Goal: Check status: Check status

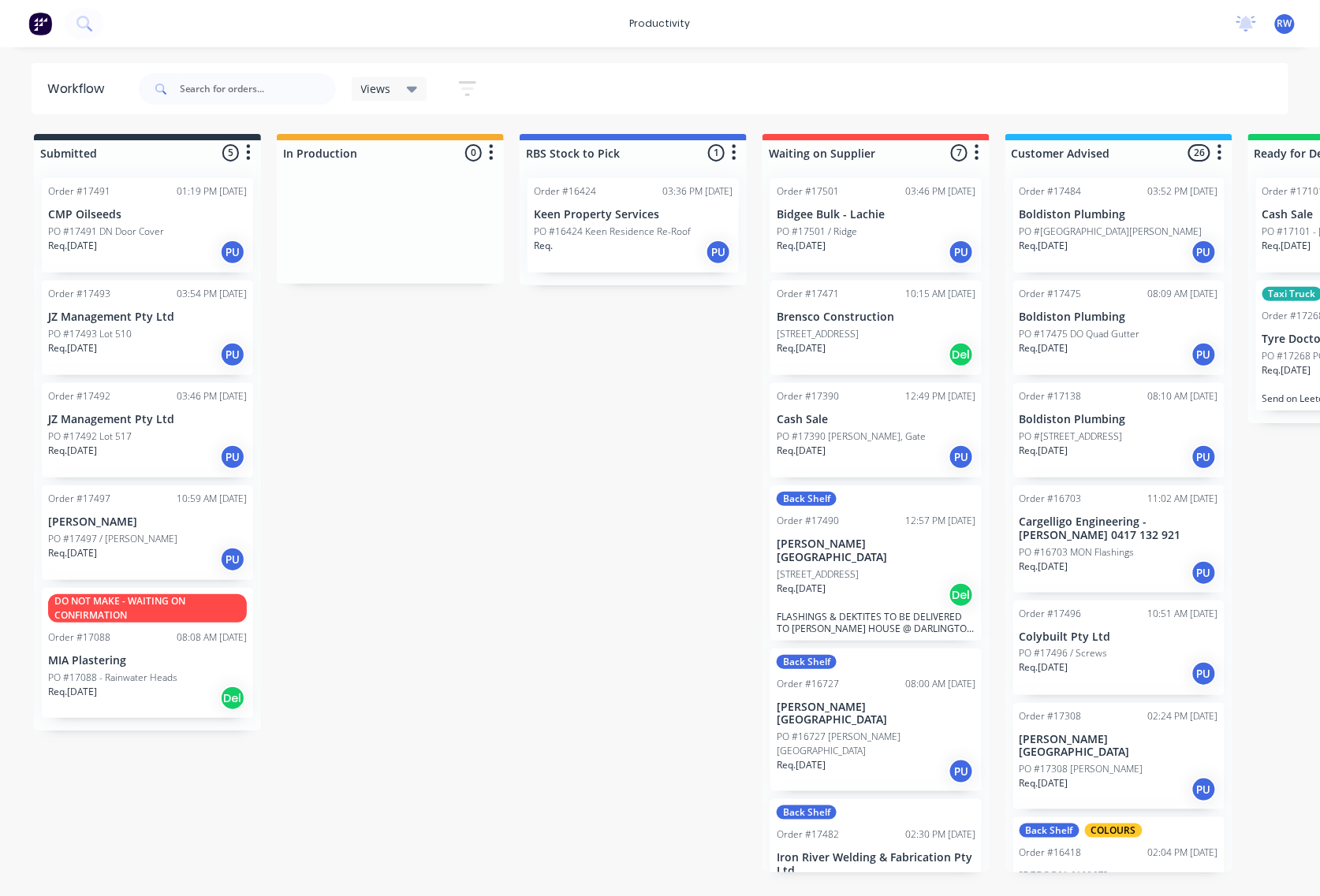
click at [150, 354] on div "Req. [DATE] PU" at bounding box center [147, 355] width 198 height 27
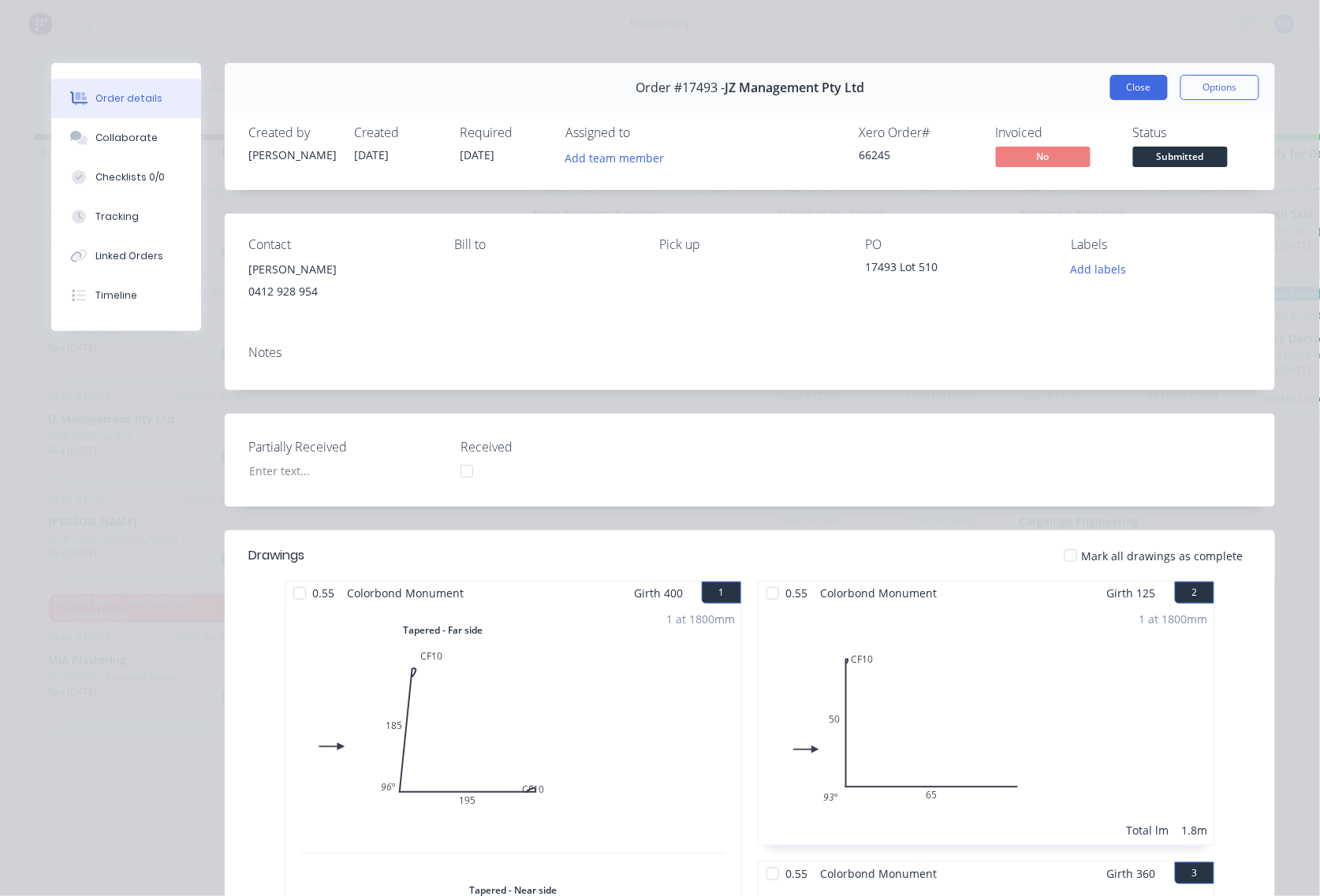
drag, startPoint x: 1142, startPoint y: 93, endPoint x: 1133, endPoint y: 93, distance: 9.0
click at [1140, 93] on button "Close" at bounding box center [1138, 87] width 58 height 25
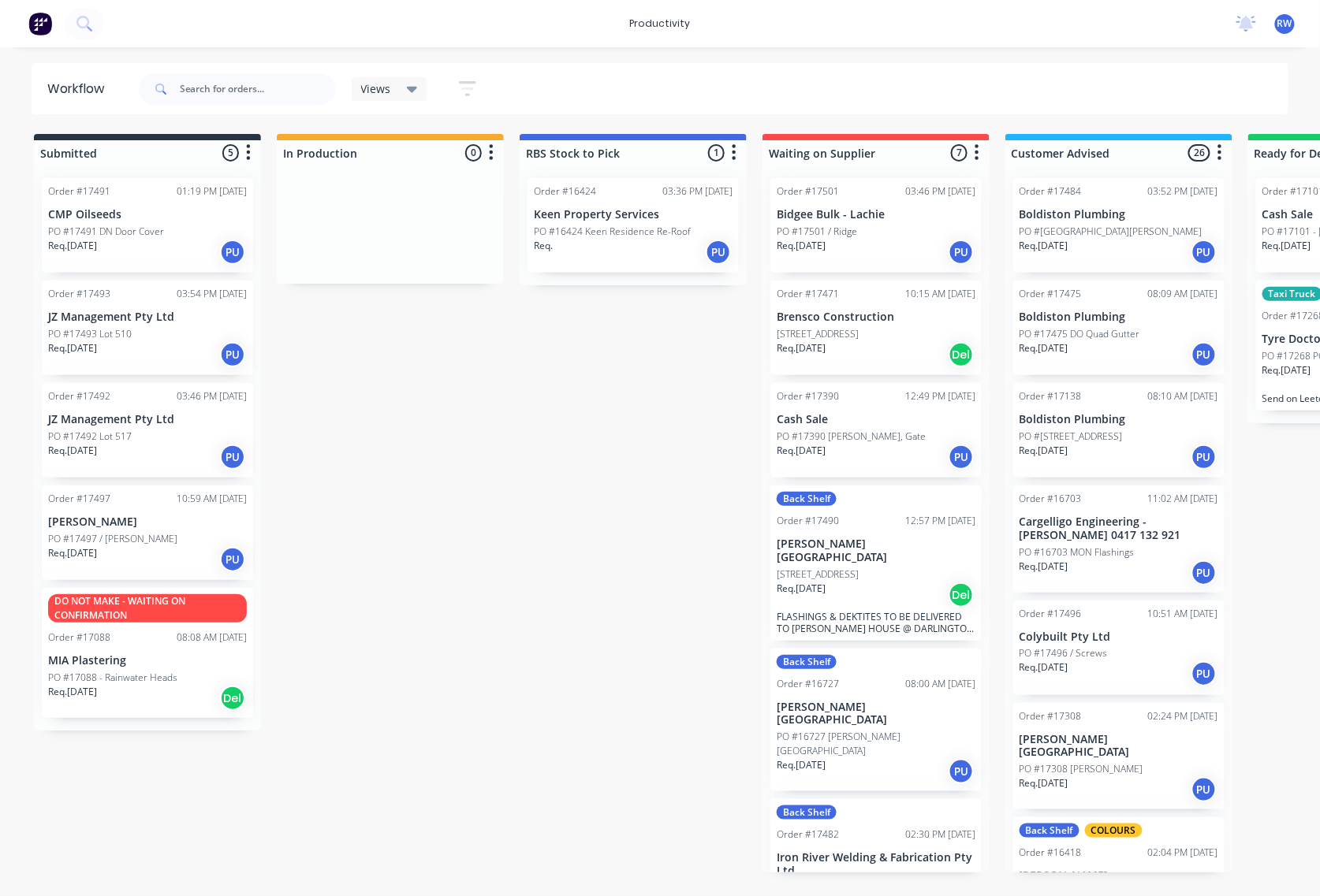
click at [139, 414] on p "JZ Management Pty Ltd" at bounding box center [147, 419] width 198 height 13
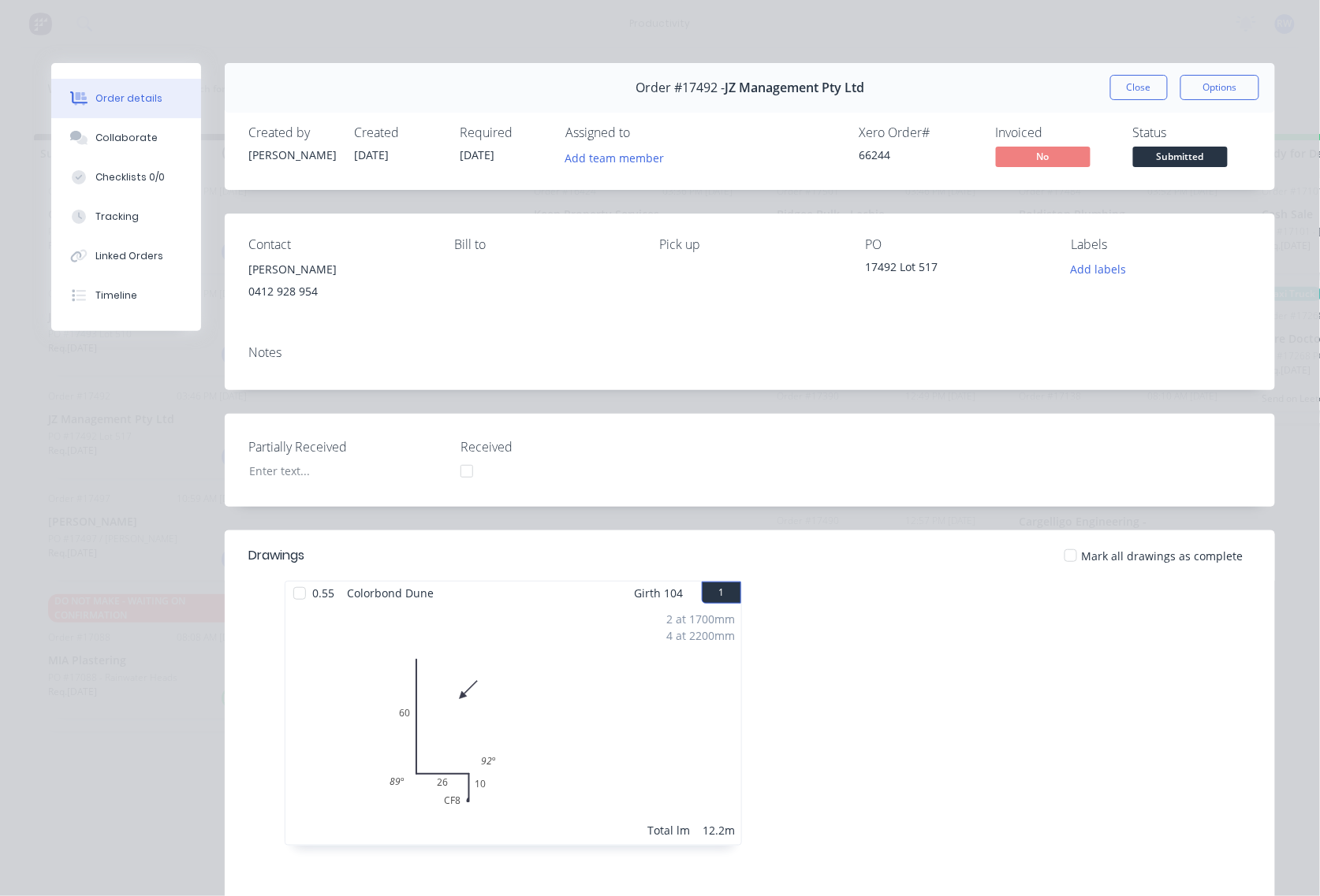
click at [1100, 73] on div "Order #17492 - JZ Management Pty Ltd Close Options" at bounding box center [749, 88] width 1050 height 50
click at [1118, 85] on button "Close" at bounding box center [1138, 87] width 58 height 25
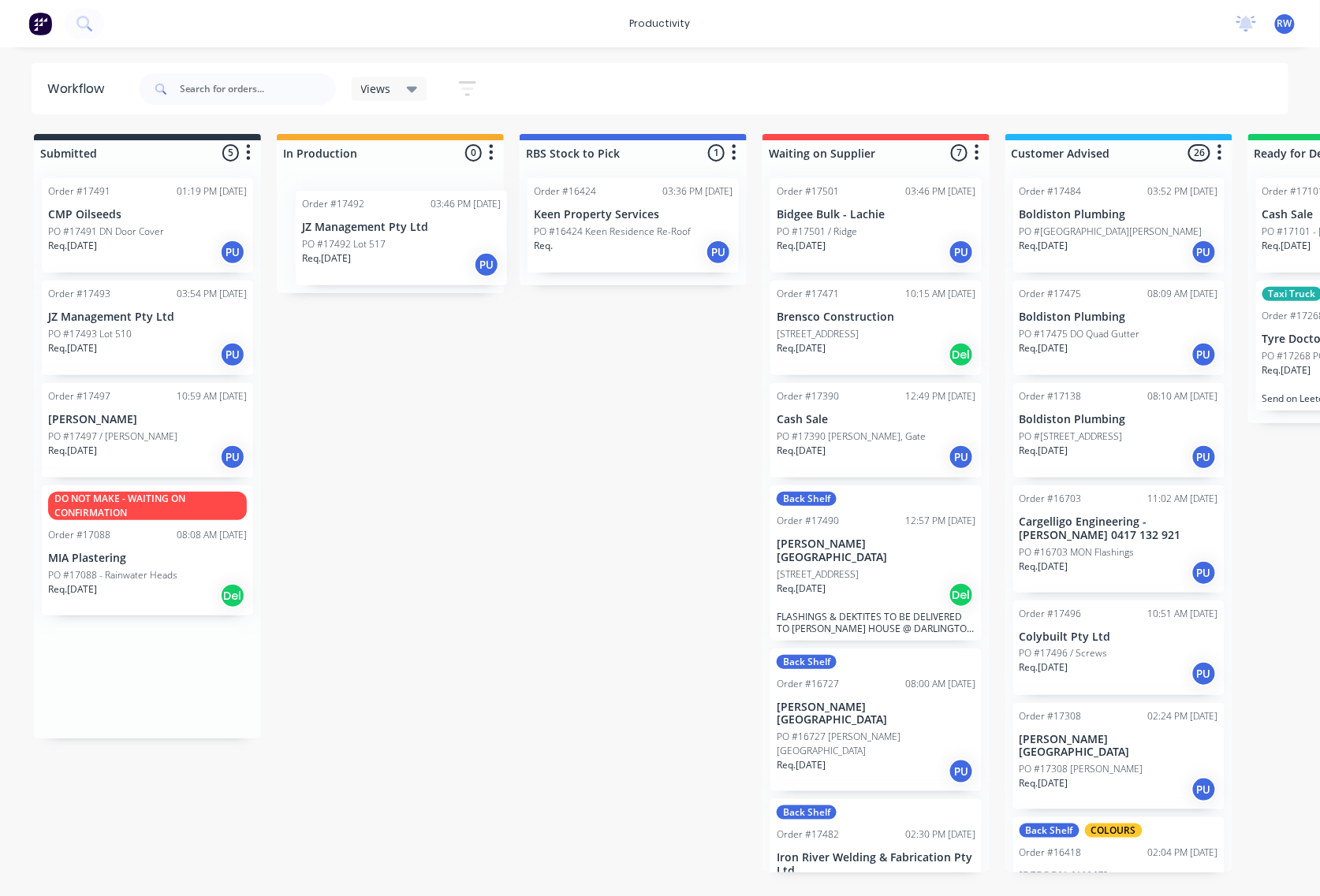
drag, startPoint x: 161, startPoint y: 454, endPoint x: 419, endPoint y: 259, distance: 323.4
click at [419, 259] on div "Submitted 5 Sort By Created date Required date Order number Customer name Most …" at bounding box center [960, 504] width 1943 height 739
click at [410, 231] on div "PO #17492 Lot 517" at bounding box center [390, 231] width 198 height 14
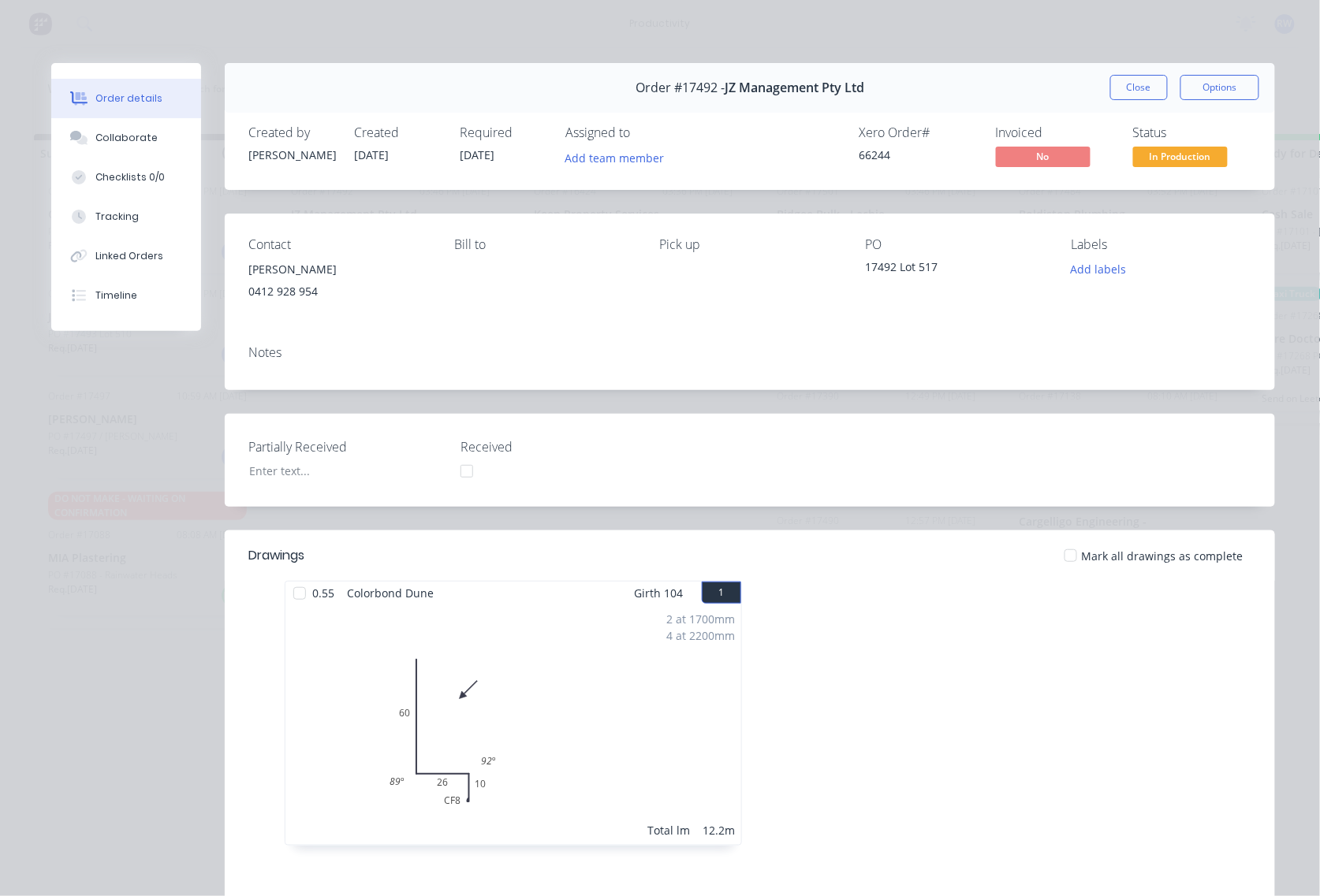
click at [1070, 555] on div at bounding box center [1070, 555] width 31 height 31
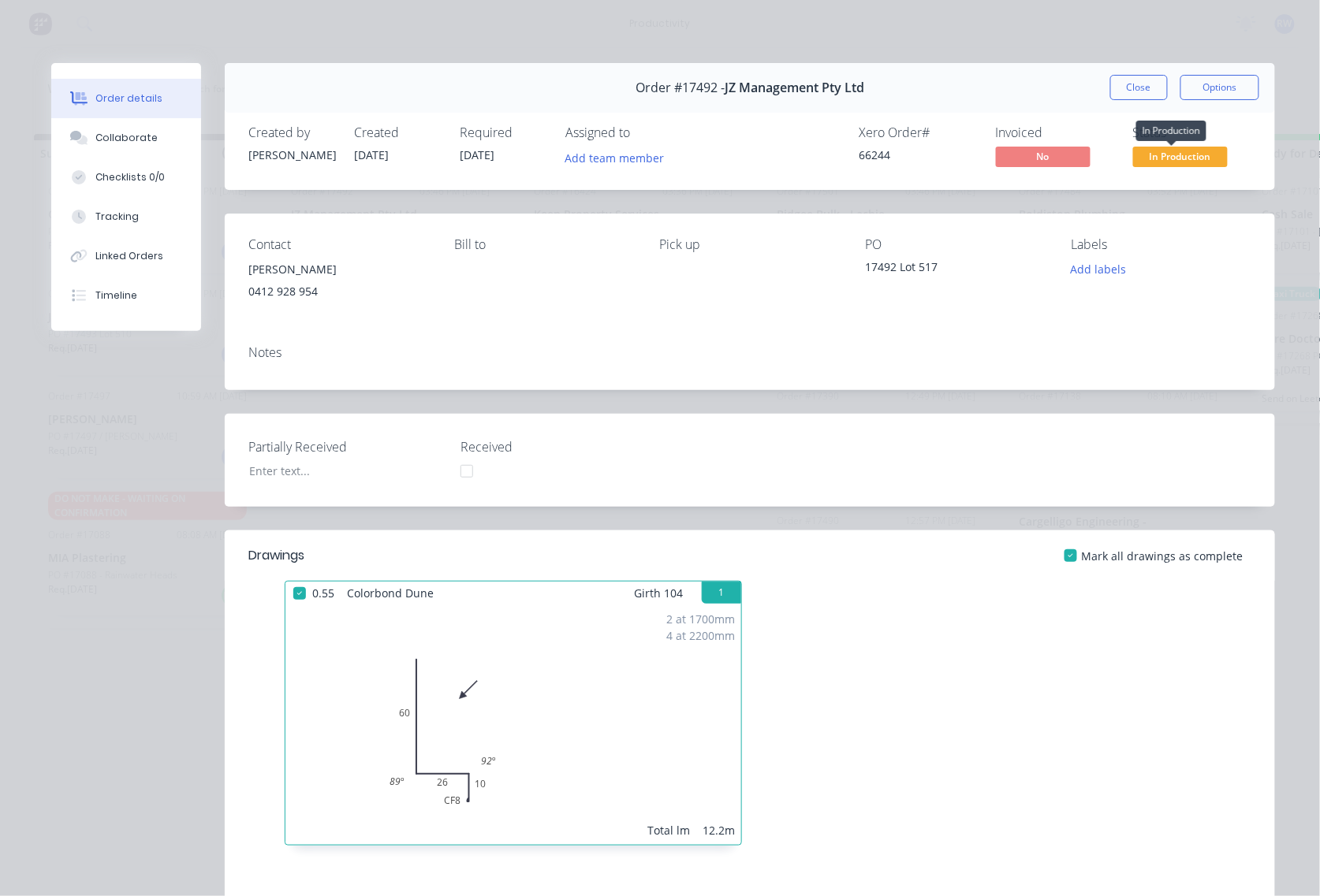
click at [1134, 162] on span "In Production" at bounding box center [1180, 157] width 94 height 20
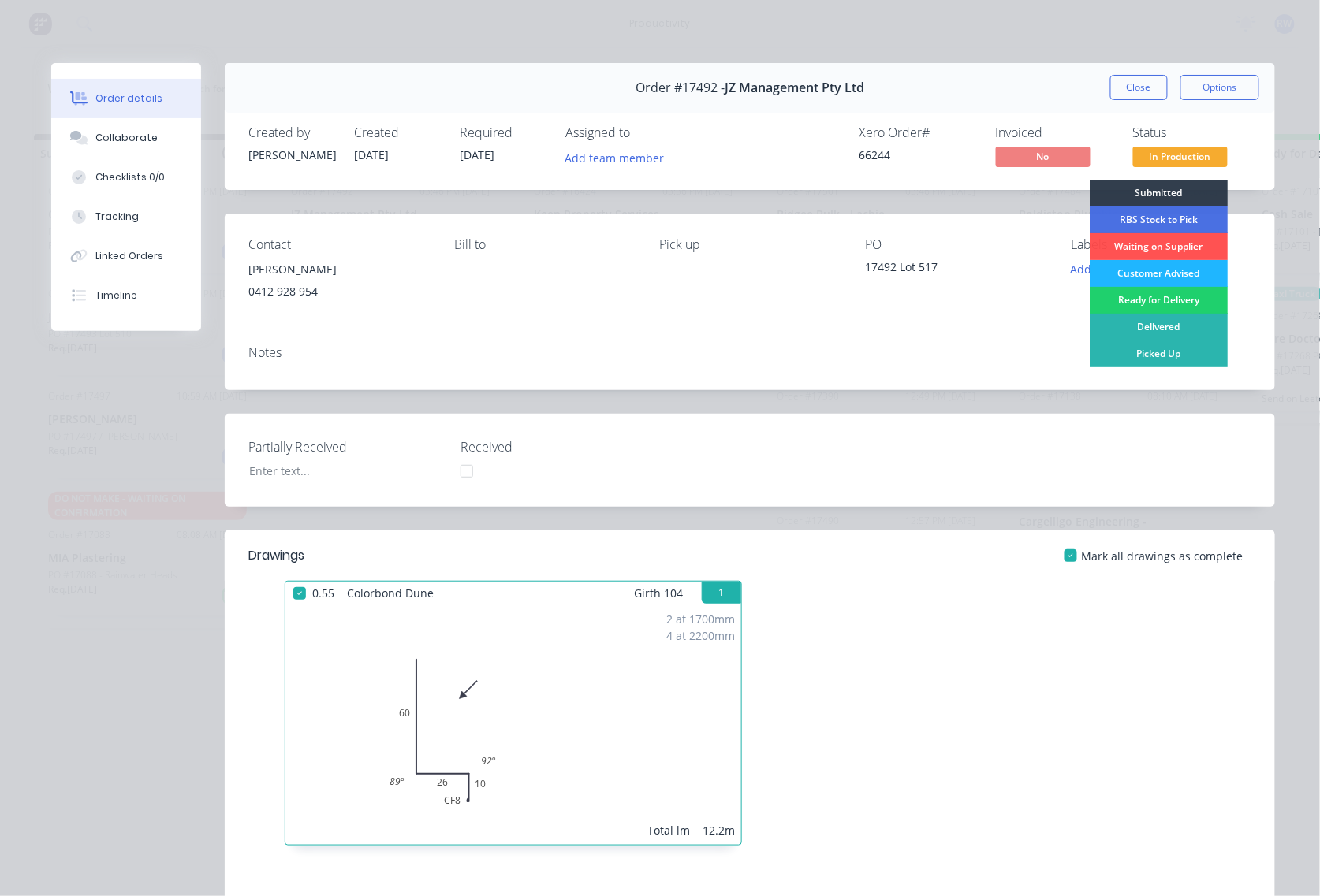
click at [1141, 278] on div "Customer Advised" at bounding box center [1158, 273] width 138 height 27
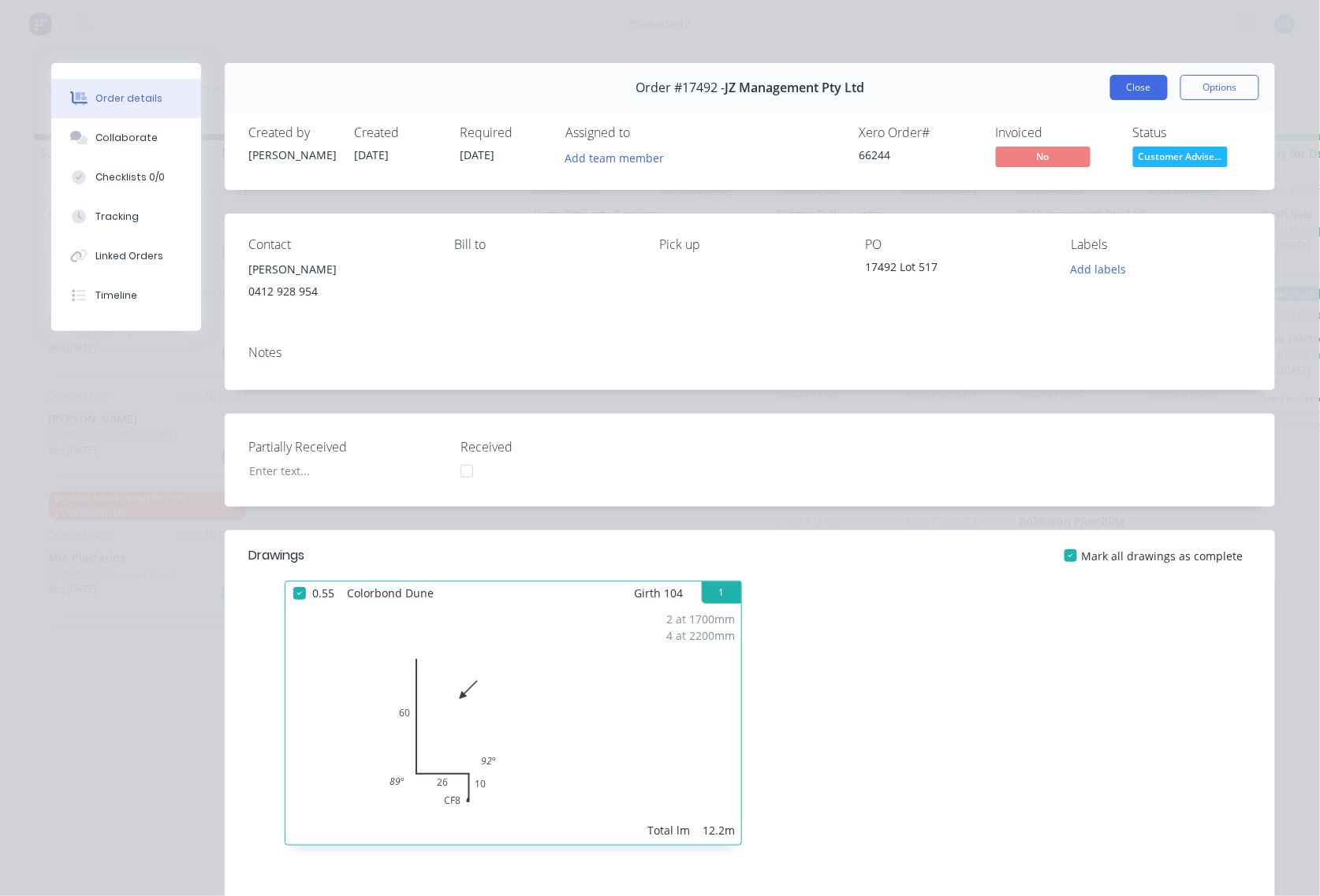
click at [1113, 93] on button "Close" at bounding box center [1138, 87] width 58 height 25
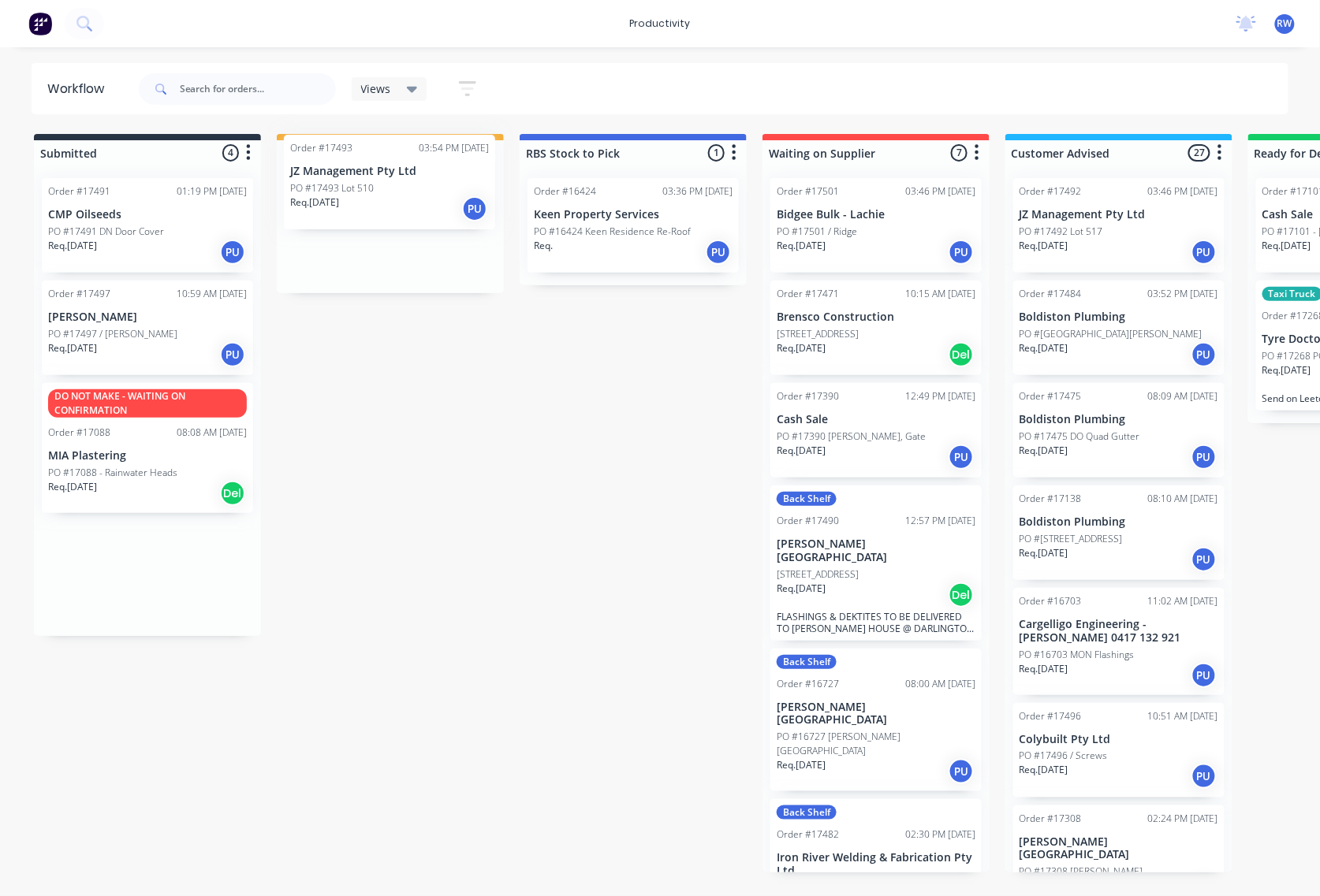
drag, startPoint x: 106, startPoint y: 341, endPoint x: 360, endPoint y: 183, distance: 299.1
click at [360, 183] on div "Submitted 4 Sort By Created date Required date Order number Customer name Most …" at bounding box center [960, 504] width 1943 height 739
